Goal: Information Seeking & Learning: Learn about a topic

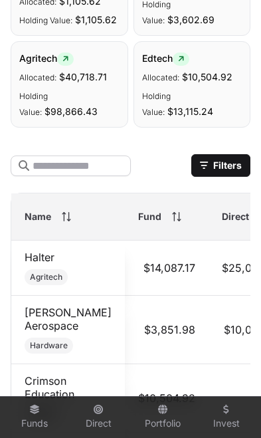
scroll to position [810, 0]
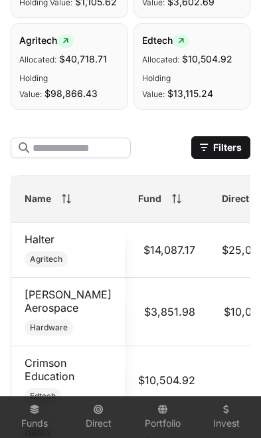
click at [65, 203] on icon at bounding box center [66, 198] width 9 height 9
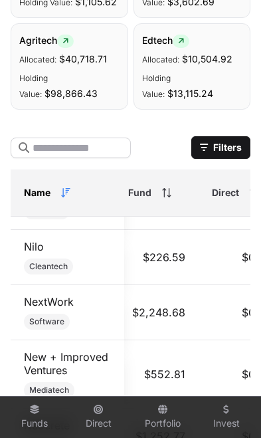
scroll to position [1413, 10]
click at [44, 295] on link "NextWork" at bounding box center [49, 301] width 50 height 13
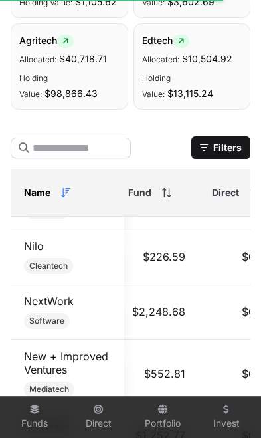
click at [48, 295] on link "NextWork" at bounding box center [49, 301] width 50 height 13
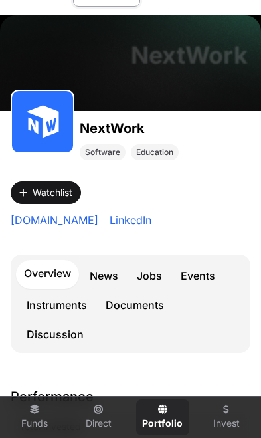
scroll to position [60, 0]
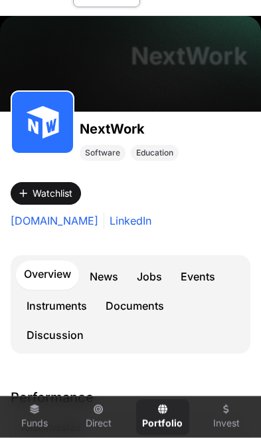
click at [199, 273] on link "Events" at bounding box center [198, 276] width 51 height 27
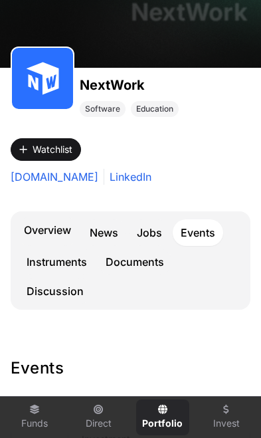
scroll to position [51, 0]
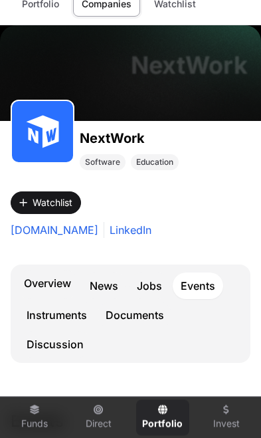
click at [45, 278] on link "Overview" at bounding box center [47, 284] width 63 height 29
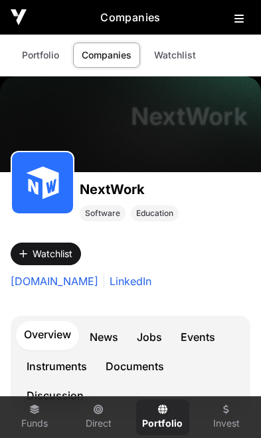
scroll to position [17, 0]
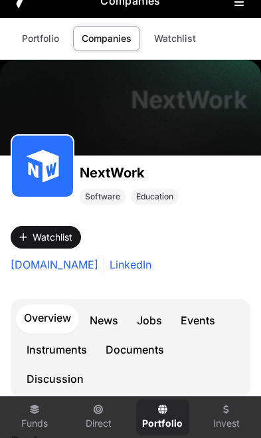
click at [200, 323] on link "Events" at bounding box center [198, 320] width 51 height 27
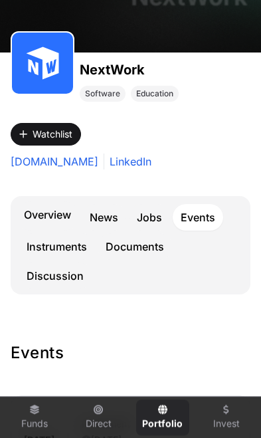
scroll to position [114, 0]
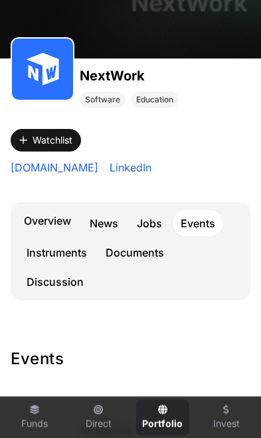
click at [47, 256] on link "Instruments" at bounding box center [57, 252] width 76 height 27
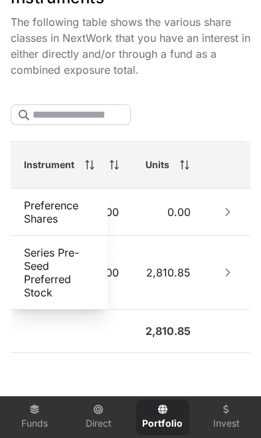
scroll to position [0, 320]
click at [223, 283] on button "Row Collapsed" at bounding box center [228, 272] width 21 height 21
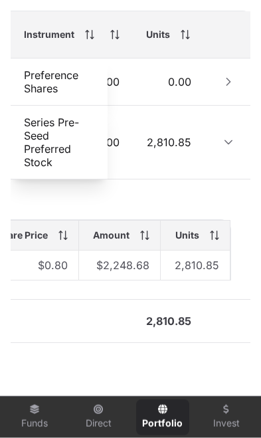
click at [227, 86] on icon "Row Collapsed" at bounding box center [228, 81] width 9 height 9
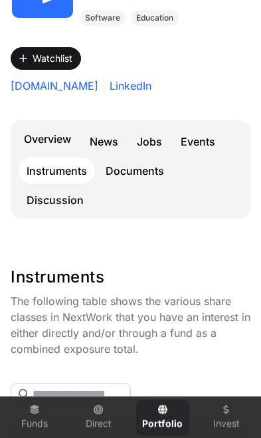
scroll to position [0, 0]
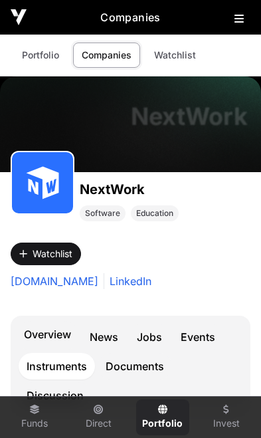
click at [34, 412] on icon at bounding box center [34, 409] width 11 height 9
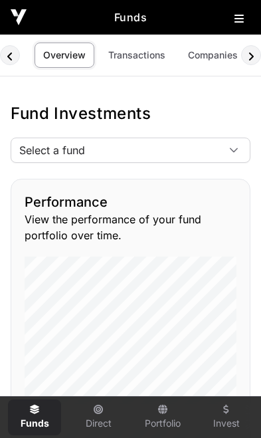
click at [216, 146] on span "Select a fund" at bounding box center [114, 150] width 207 height 24
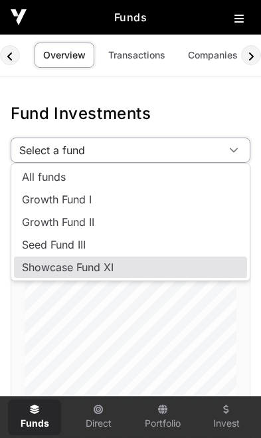
click at [108, 269] on span "Showcase Fund XI" at bounding box center [68, 267] width 92 height 11
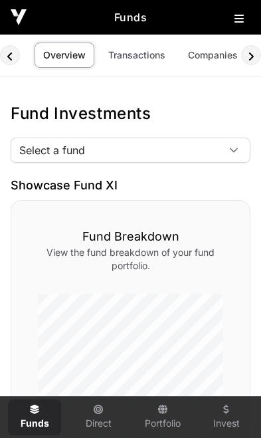
click at [216, 57] on link "Companies" at bounding box center [213, 55] width 67 height 25
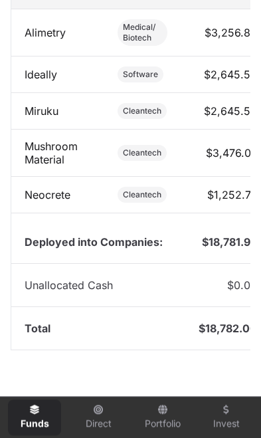
scroll to position [818, 0]
click at [44, 233] on link "NextWork" at bounding box center [50, 231] width 50 height 13
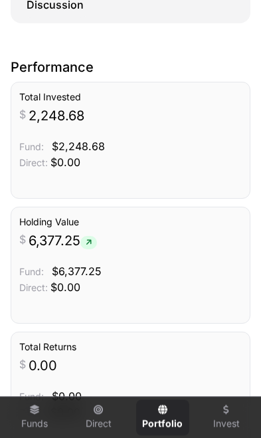
scroll to position [391, 0]
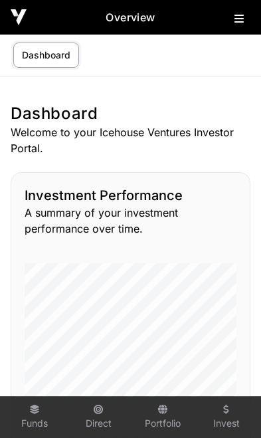
click at [166, 419] on link "Portfolio" at bounding box center [162, 418] width 53 height 36
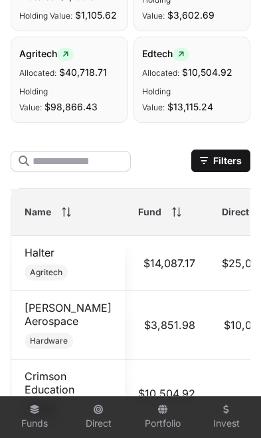
scroll to position [809, 0]
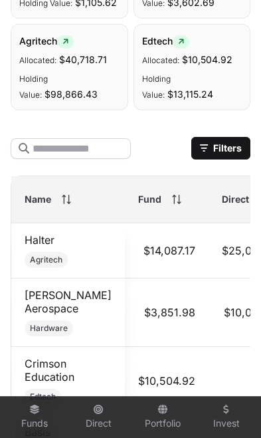
click at [49, 201] on span "Name" at bounding box center [38, 199] width 27 height 13
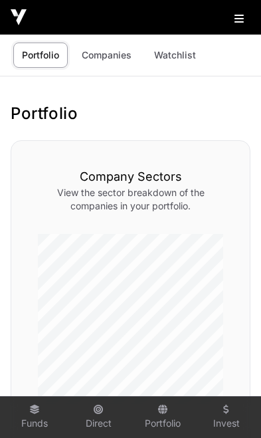
scroll to position [566, 57]
click at [14, 19] on img at bounding box center [19, 17] width 16 height 16
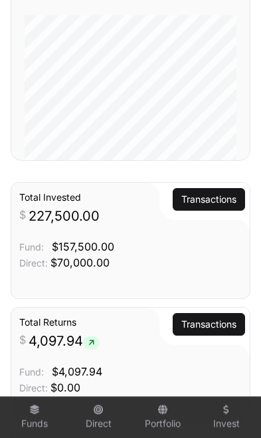
scroll to position [888, 0]
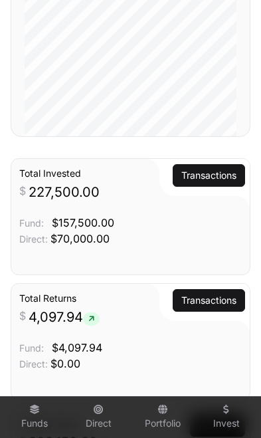
click at [202, 182] on link "Transactions" at bounding box center [208, 175] width 55 height 13
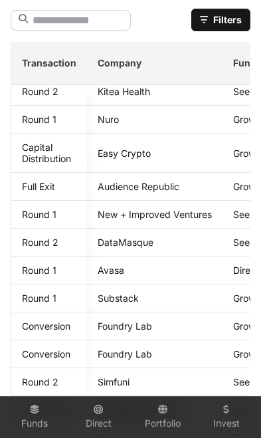
scroll to position [13, 0]
